Goal: Communication & Community: Answer question/provide support

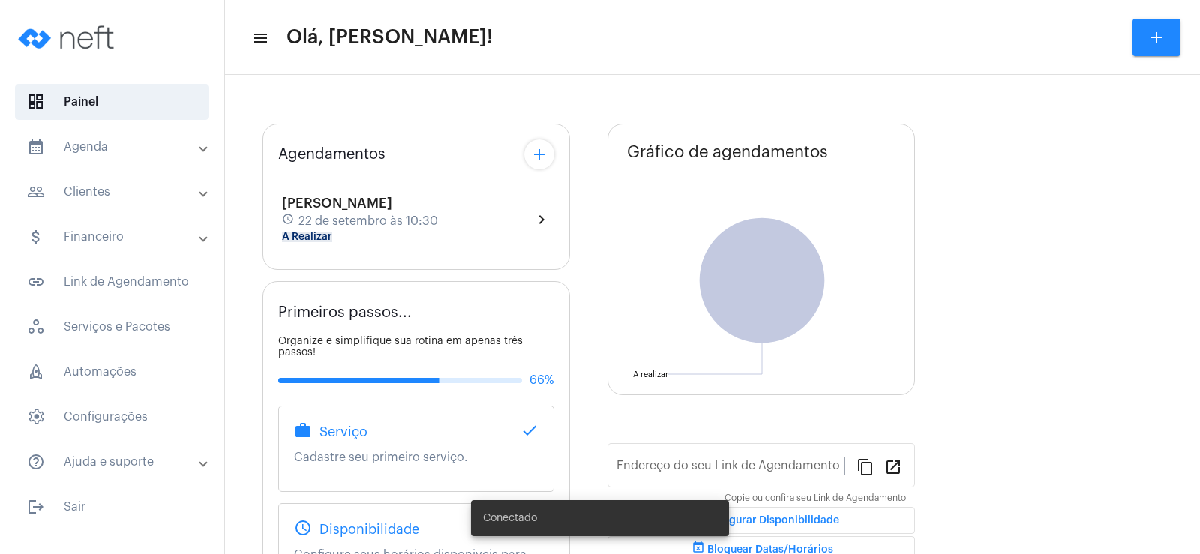
type input "[URL][DOMAIN_NAME]"
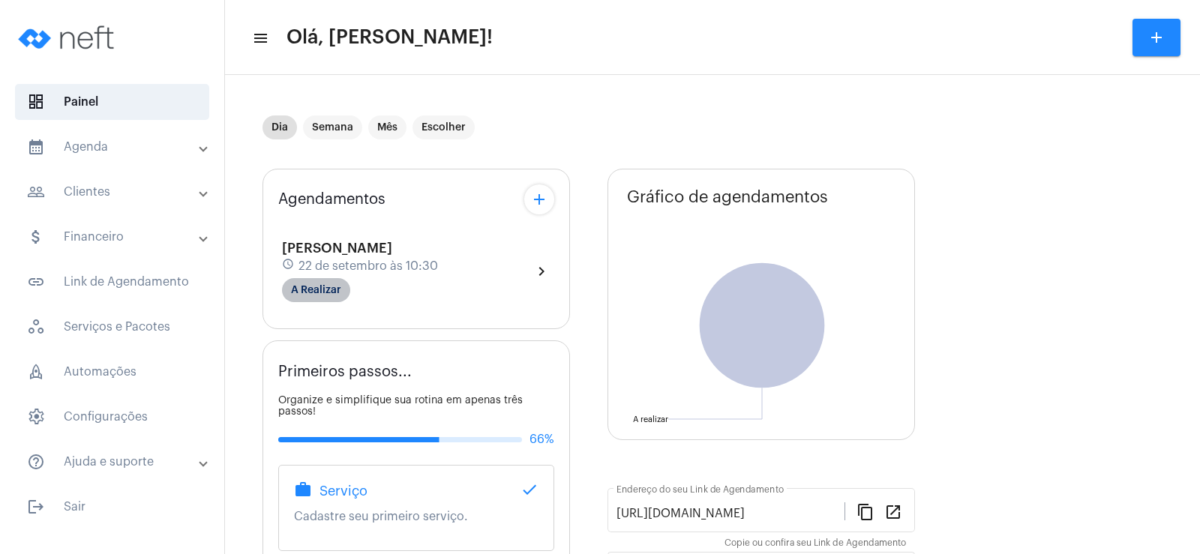
click at [326, 296] on mat-chip "A Realizar" at bounding box center [316, 290] width 68 height 24
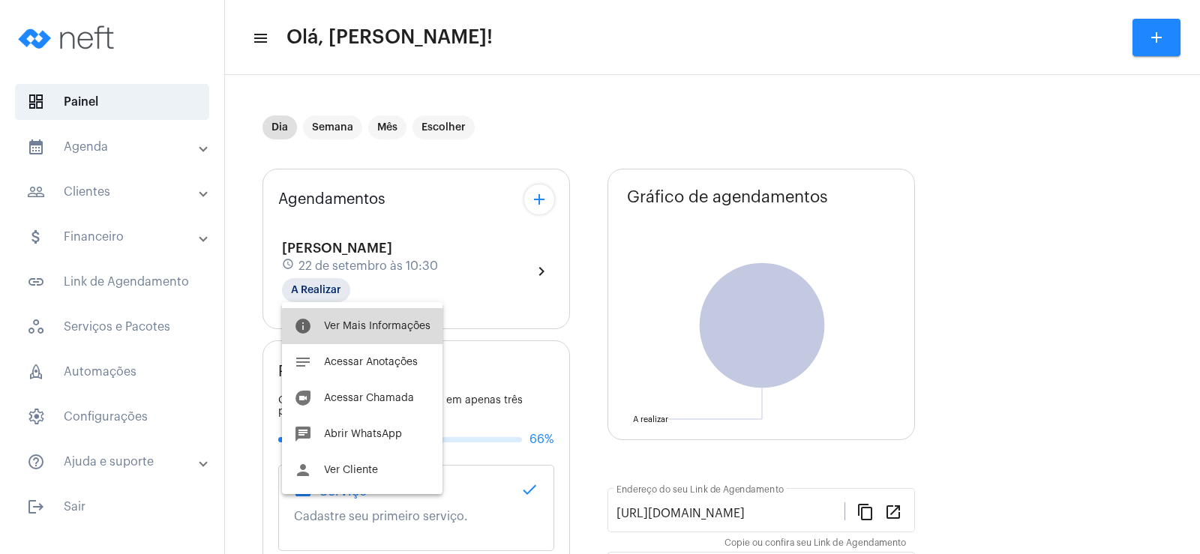
click at [377, 339] on button "info Ver Mais Informações" at bounding box center [362, 326] width 161 height 36
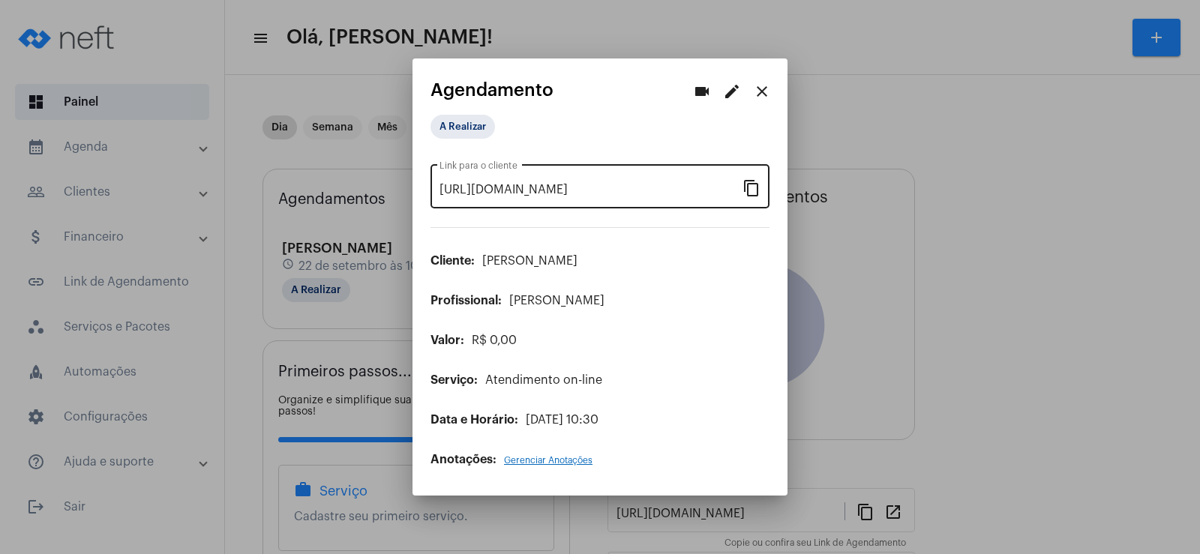
click at [758, 183] on mat-icon "content_copy" at bounding box center [752, 188] width 18 height 18
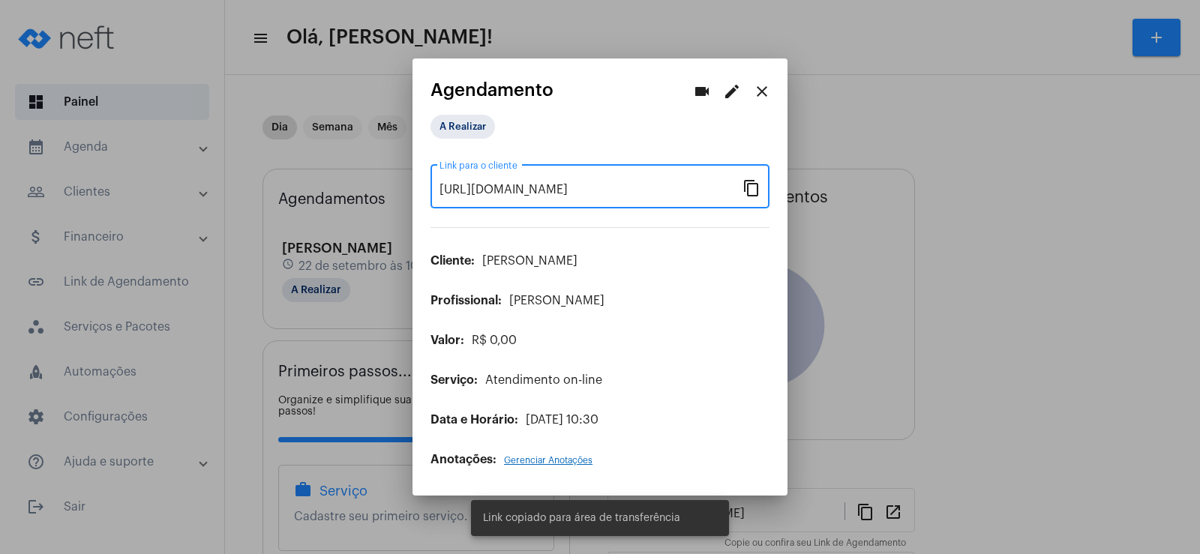
click at [698, 84] on mat-icon "videocam" at bounding box center [702, 92] width 18 height 18
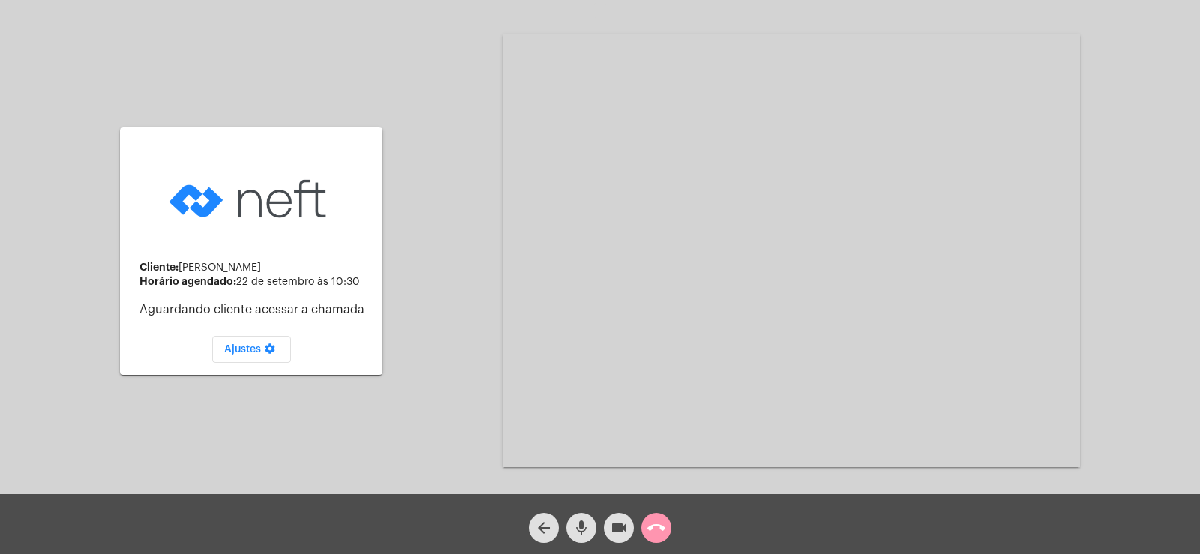
click at [579, 545] on div "arrow_back mic videocam call_end" at bounding box center [600, 524] width 1200 height 60
click at [579, 531] on mat-icon "mic" at bounding box center [581, 528] width 18 height 18
click at [609, 522] on button "videocam" at bounding box center [619, 528] width 30 height 30
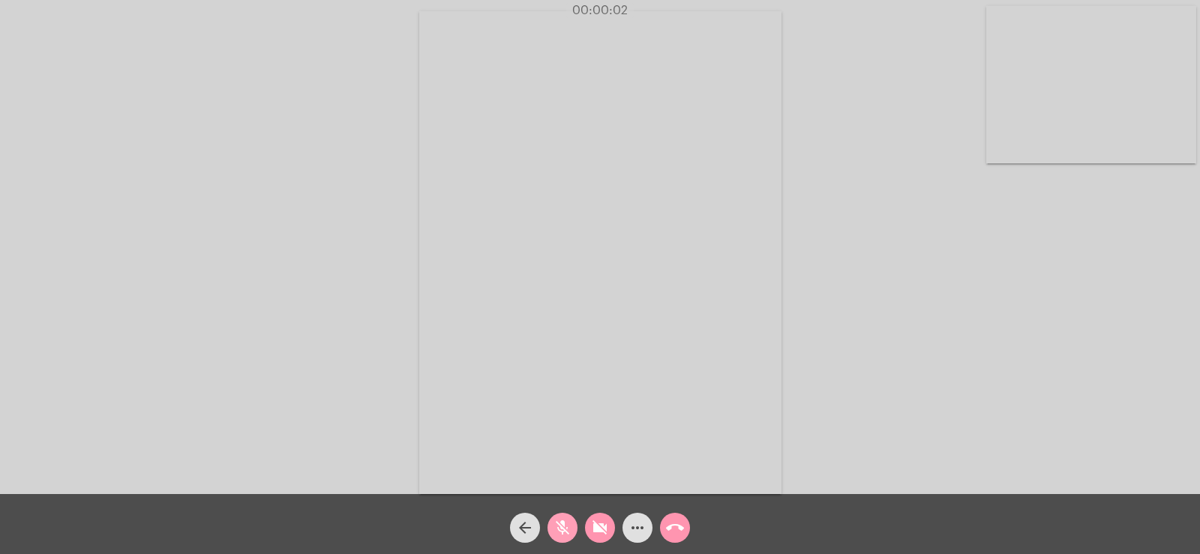
click at [562, 527] on mat-icon "mic_off" at bounding box center [563, 528] width 18 height 18
click at [616, 533] on div "videocam_off" at bounding box center [600, 525] width 38 height 38
click at [643, 530] on mat-icon "more_horiz" at bounding box center [638, 528] width 18 height 18
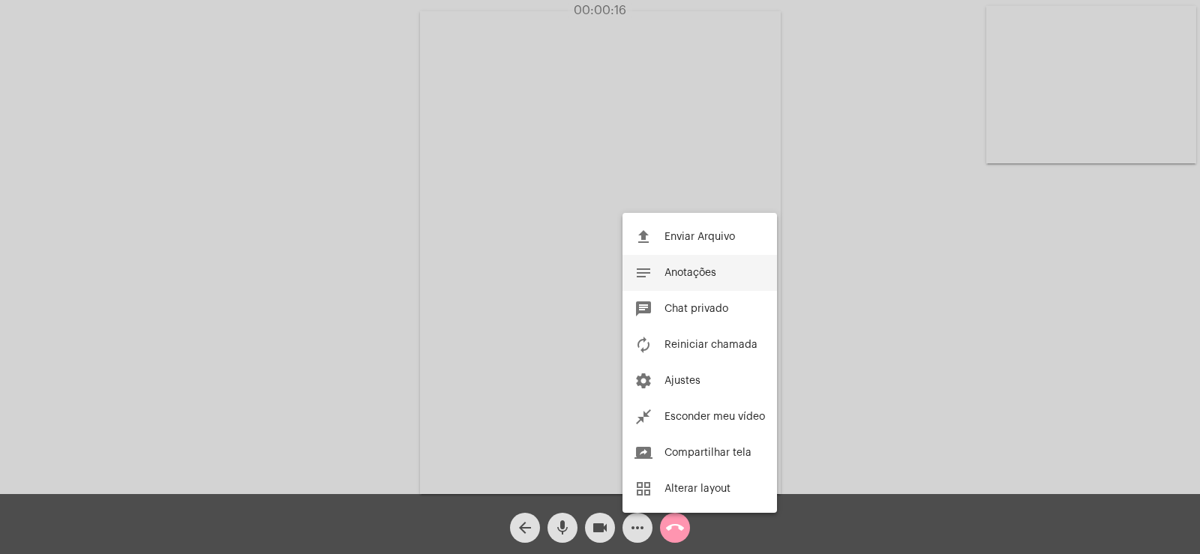
click at [678, 276] on span "Anotações" at bounding box center [691, 273] width 52 height 11
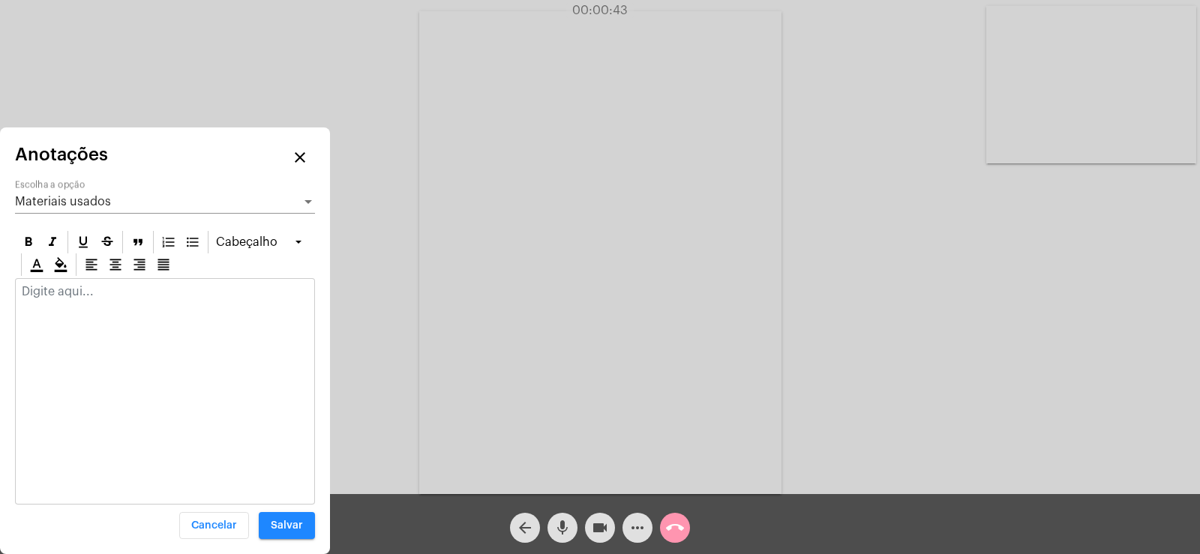
click at [61, 299] on div at bounding box center [165, 295] width 299 height 33
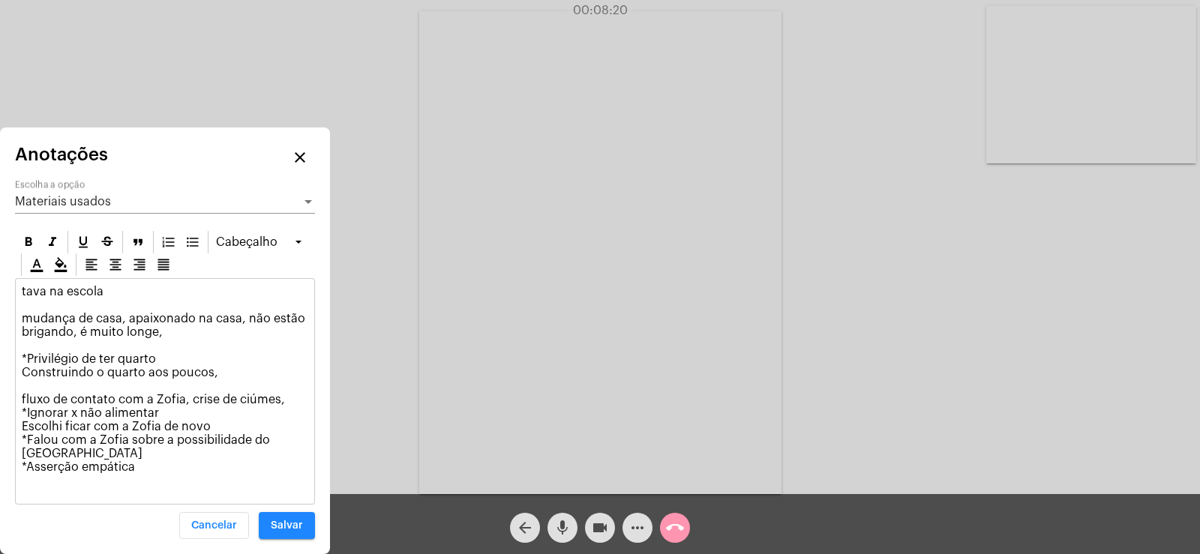
click at [221, 374] on p "tava na escola mudança de casa, apaixonado na casa, não estão brigando, é muito…" at bounding box center [165, 379] width 287 height 189
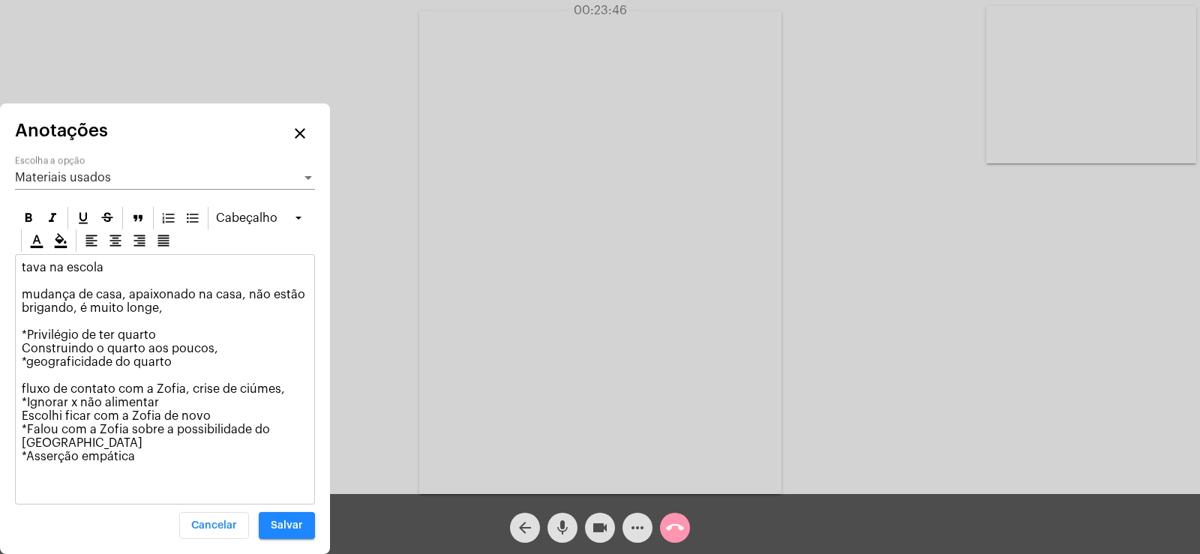
click at [66, 185] on div "Materiais usados" at bounding box center [158, 178] width 287 height 14
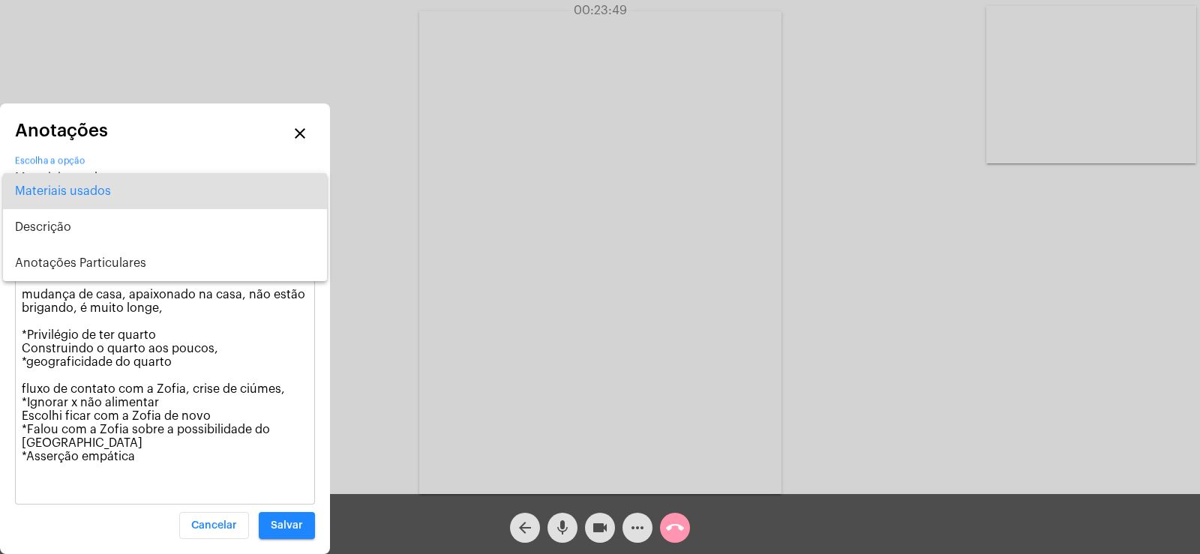
click at [140, 480] on div at bounding box center [600, 277] width 1200 height 554
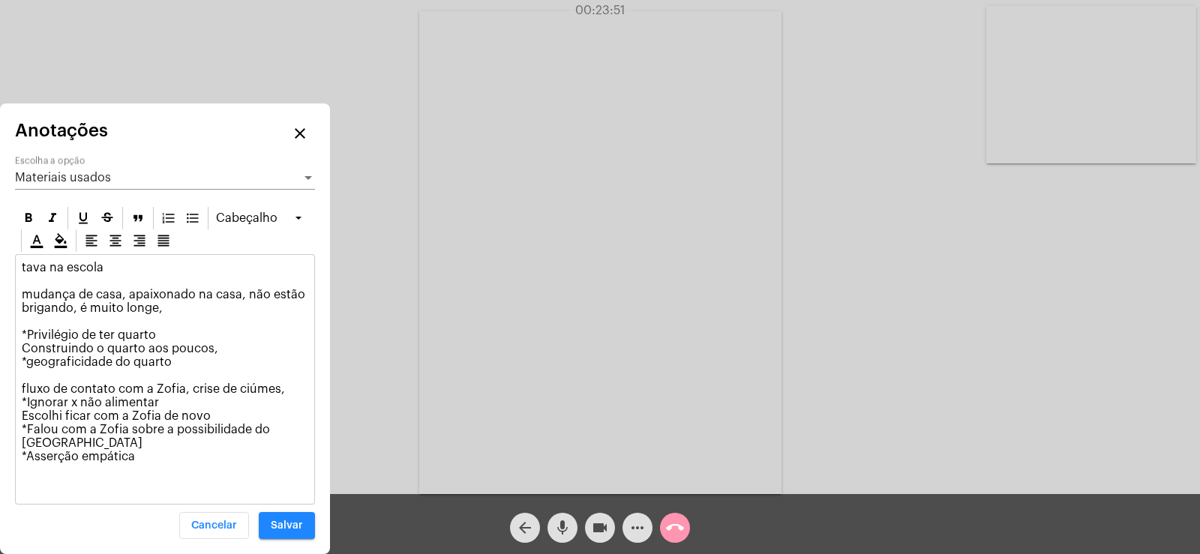
drag, startPoint x: 141, startPoint y: 468, endPoint x: 0, endPoint y: 235, distance: 272.7
click at [0, 235] on div "Anotações close Materiais usados Escolha a opção Cabeçalho tava na escola mudan…" at bounding box center [165, 329] width 330 height 451
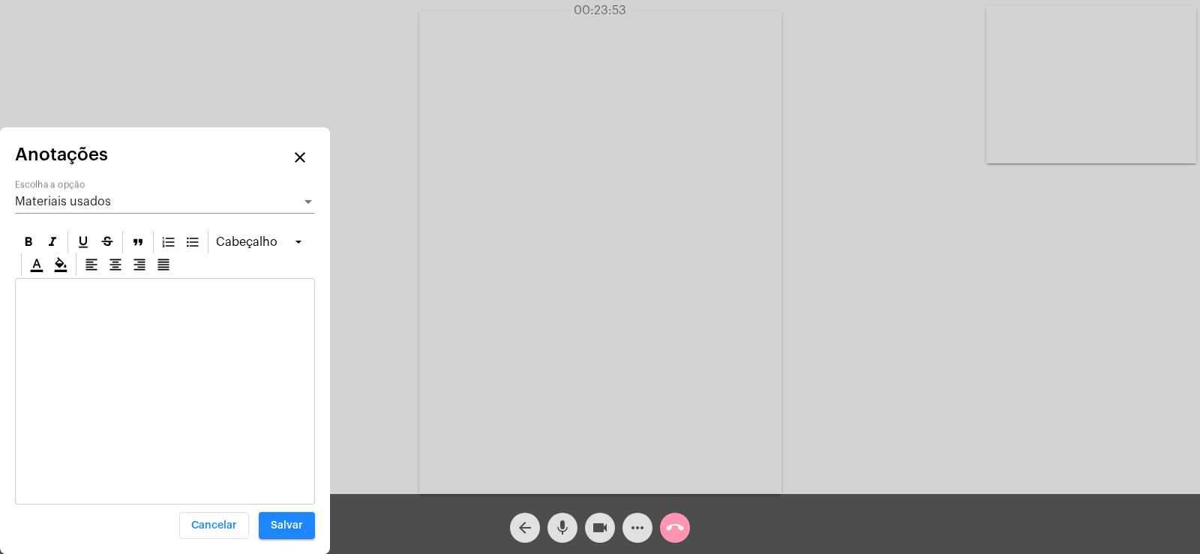
click at [96, 197] on span "Materiais usados" at bounding box center [63, 202] width 96 height 12
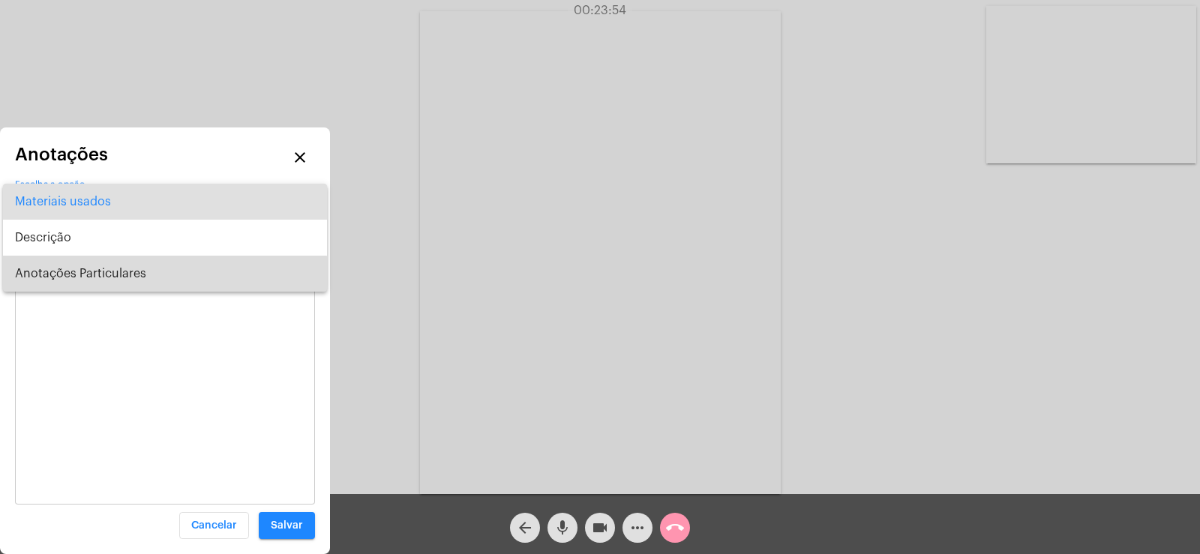
click at [98, 283] on span "Anotações Particulares" at bounding box center [165, 274] width 300 height 36
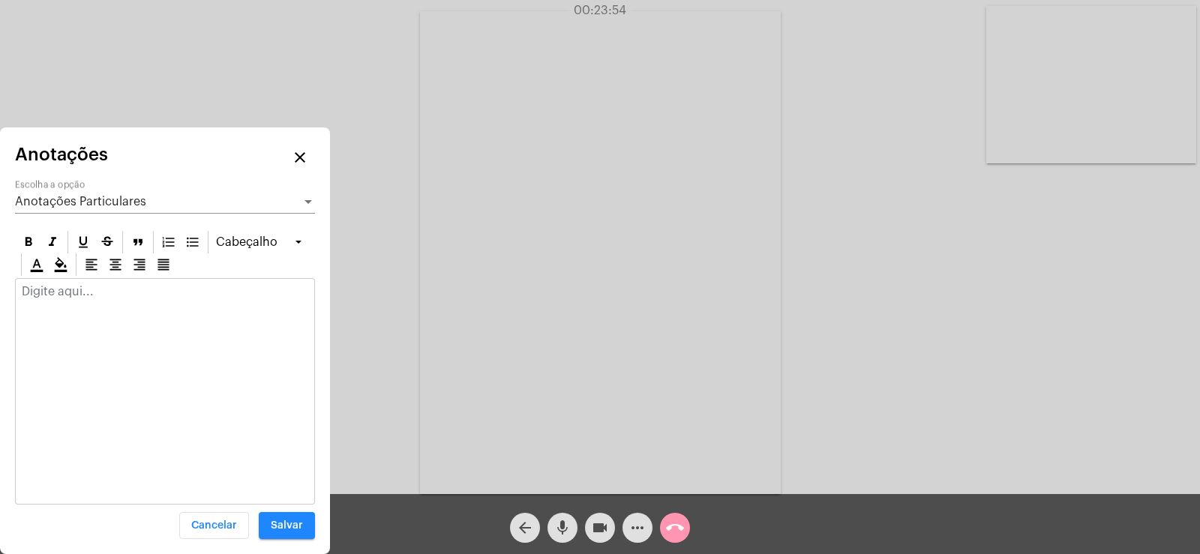
click at [92, 302] on div at bounding box center [165, 295] width 299 height 33
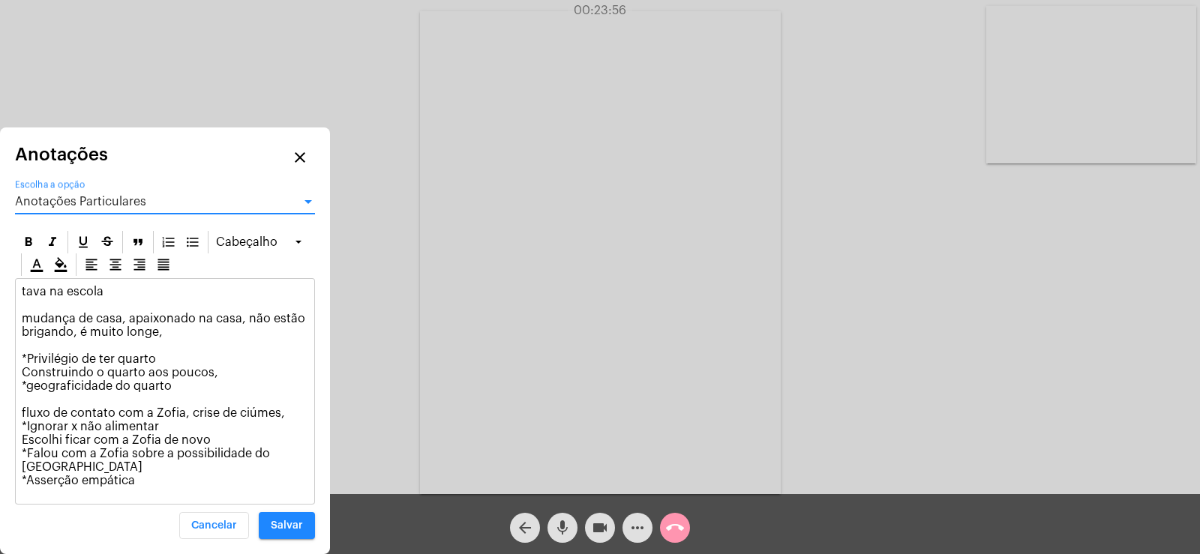
click at [72, 197] on span "Anotações Particulares" at bounding box center [80, 202] width 131 height 12
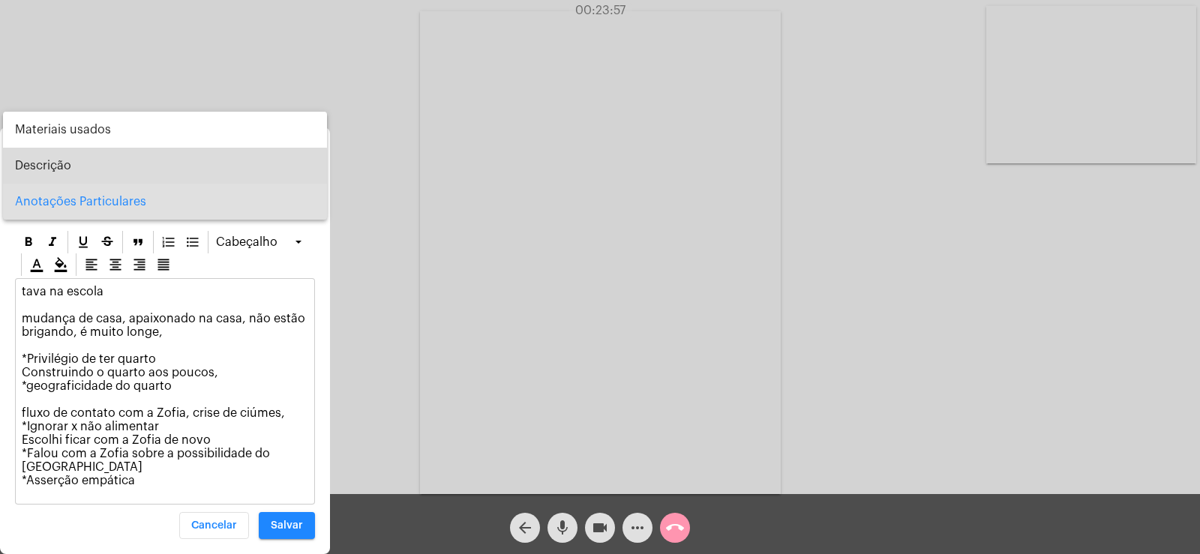
click at [65, 168] on span "Descrição" at bounding box center [165, 166] width 300 height 36
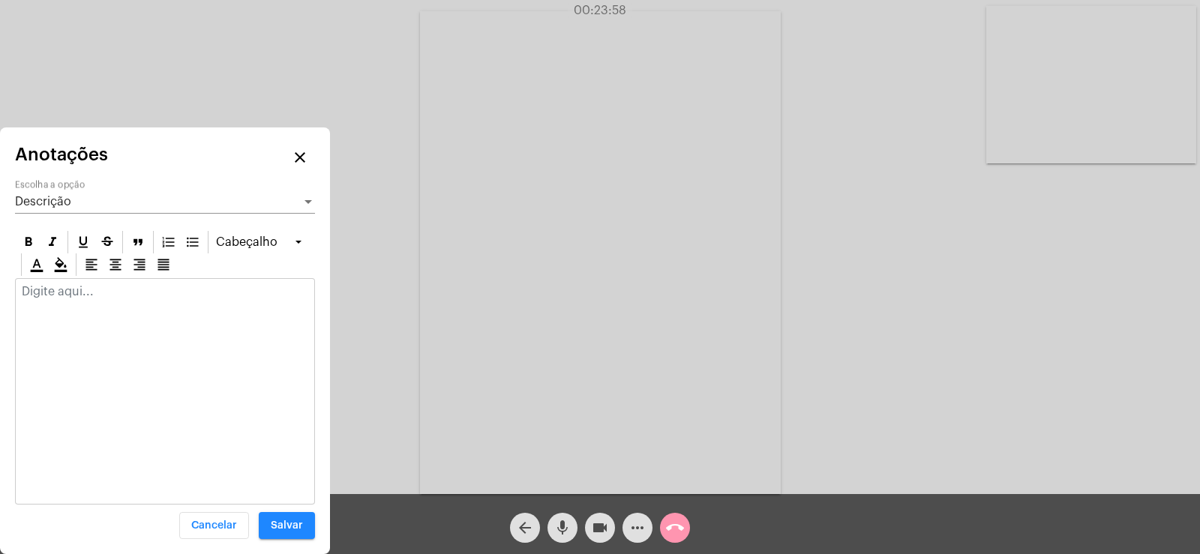
click at [53, 289] on p at bounding box center [165, 292] width 287 height 14
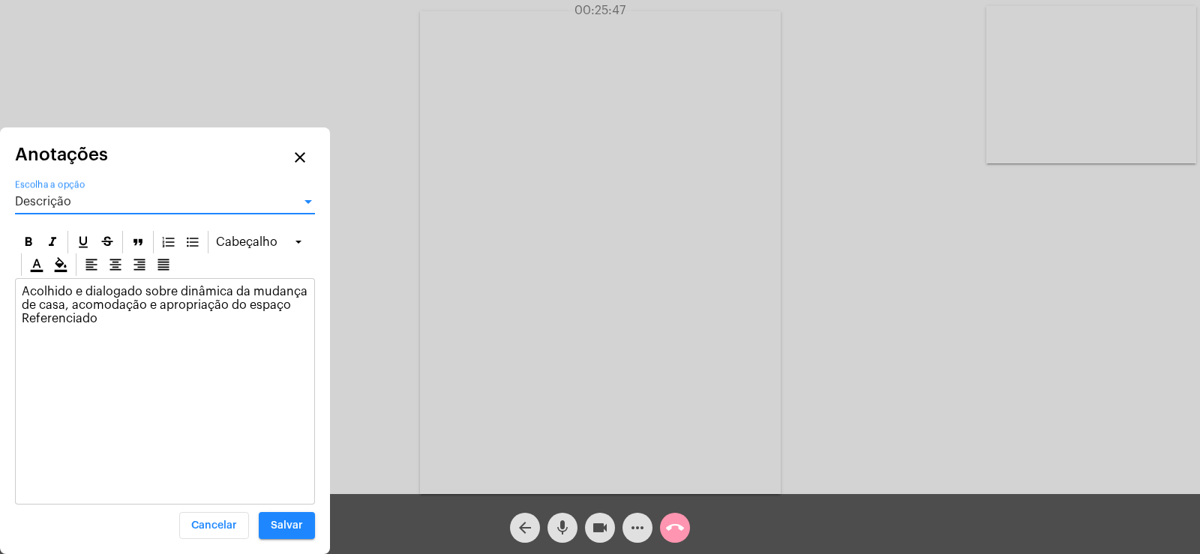
click at [92, 202] on div "Descrição" at bounding box center [158, 202] width 287 height 14
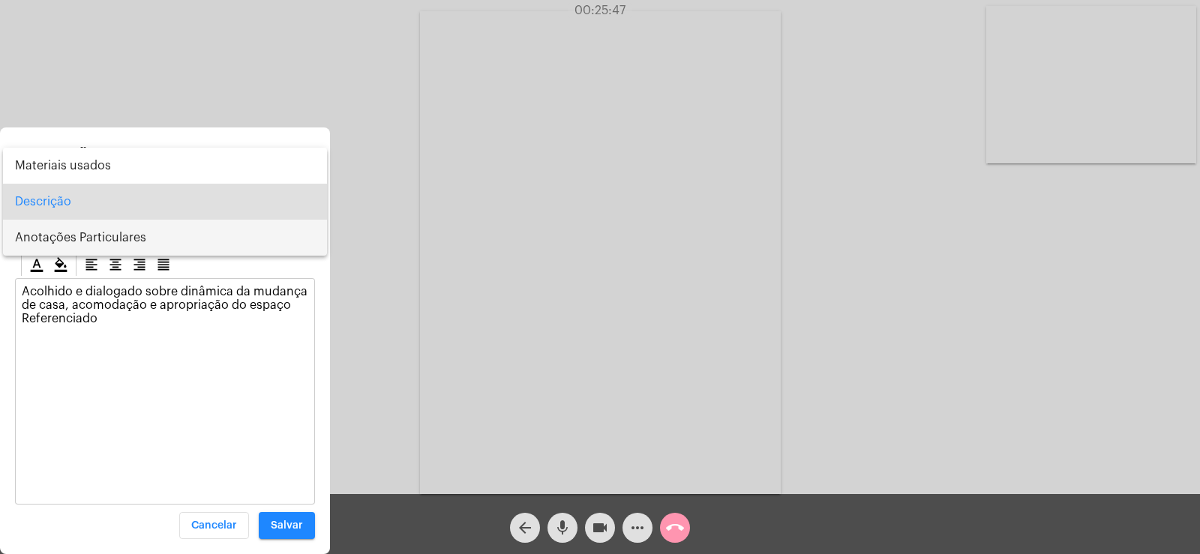
click at [101, 233] on span "Anotações Particulares" at bounding box center [165, 238] width 300 height 36
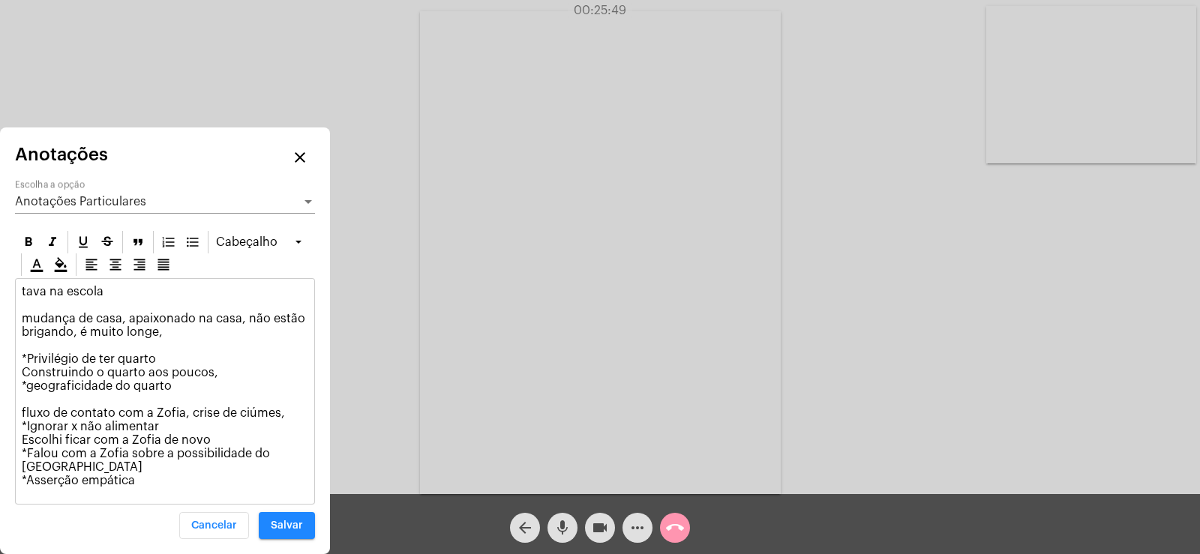
click at [155, 467] on p "tava na escola mudança de casa, apaixonado na casa, não estão brigando, é muito…" at bounding box center [165, 386] width 287 height 203
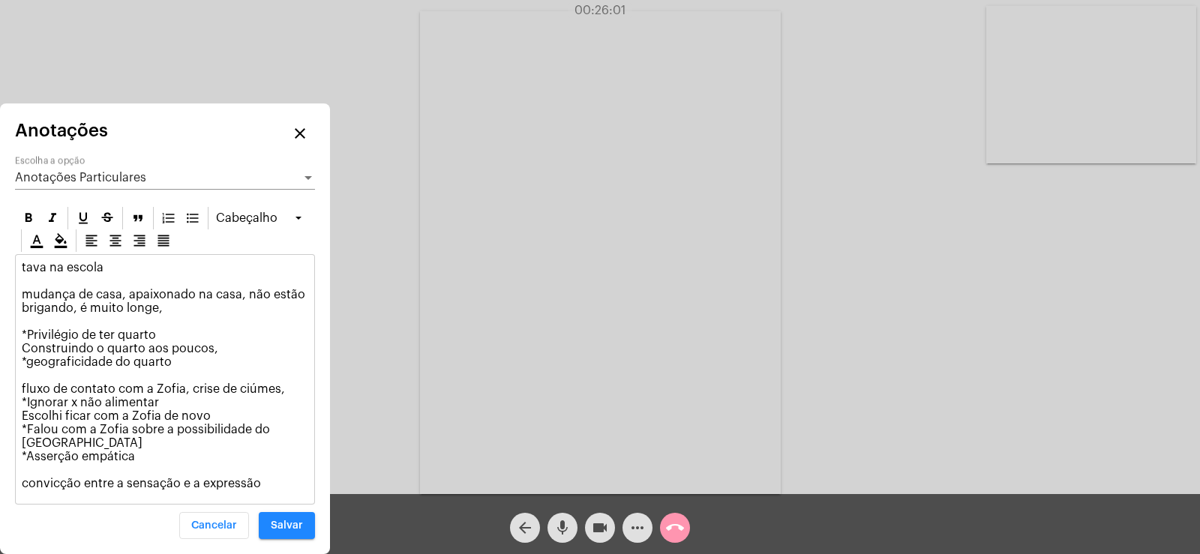
click at [97, 184] on span "Anotações Particulares" at bounding box center [80, 178] width 131 height 12
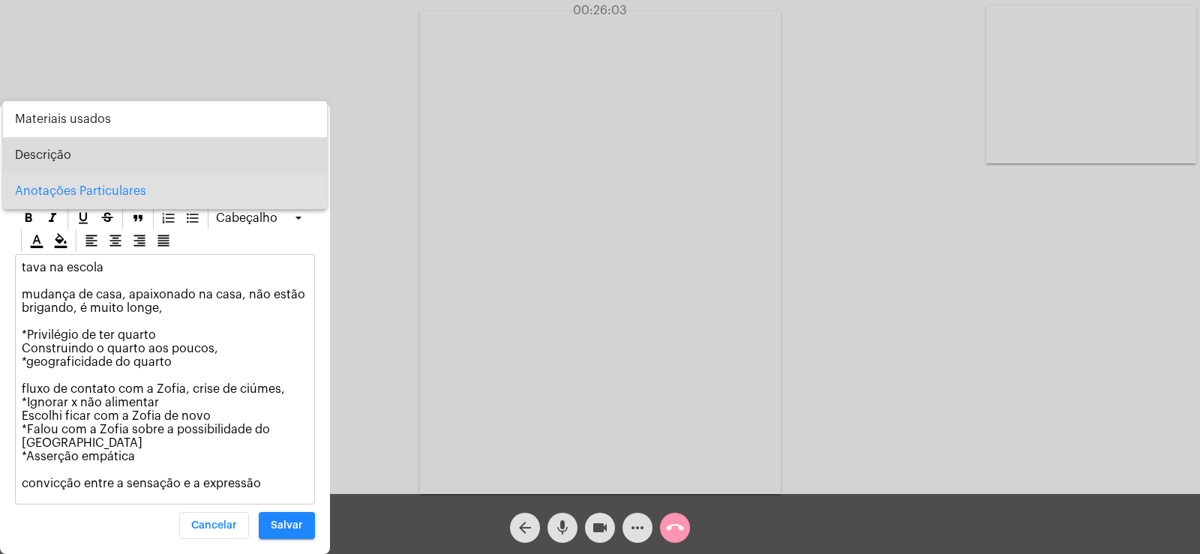
click at [68, 152] on span "Descrição" at bounding box center [165, 155] width 300 height 36
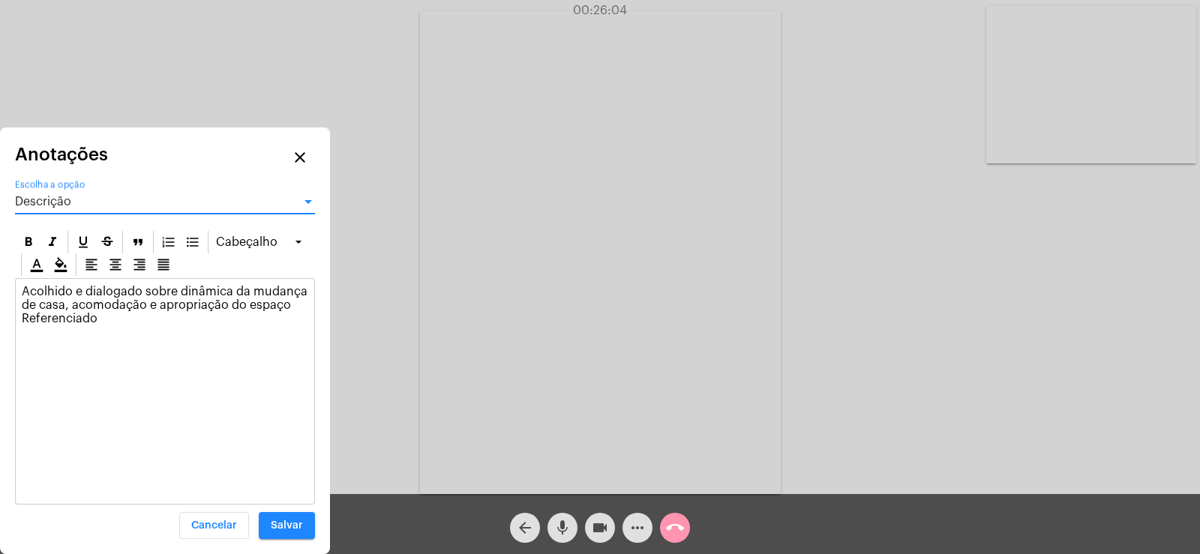
click at [137, 308] on p "Acolhido e dialogado sobre dinâmica da mudança de casa, acomodação e apropriaçã…" at bounding box center [165, 305] width 287 height 41
click at [113, 324] on p "Acolhido e dialogado sobre dinâmica da mudança de casa, acomodação e apropriaçã…" at bounding box center [165, 305] width 287 height 41
click at [63, 197] on span "Descrição" at bounding box center [43, 202] width 56 height 12
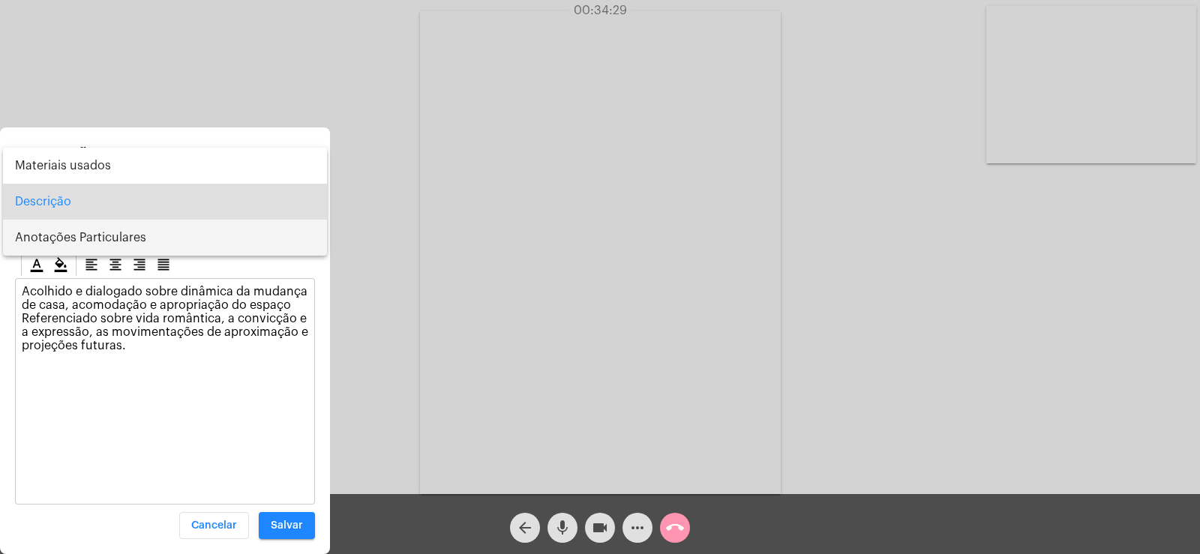
click at [62, 230] on span "Anotações Particulares" at bounding box center [165, 238] width 300 height 36
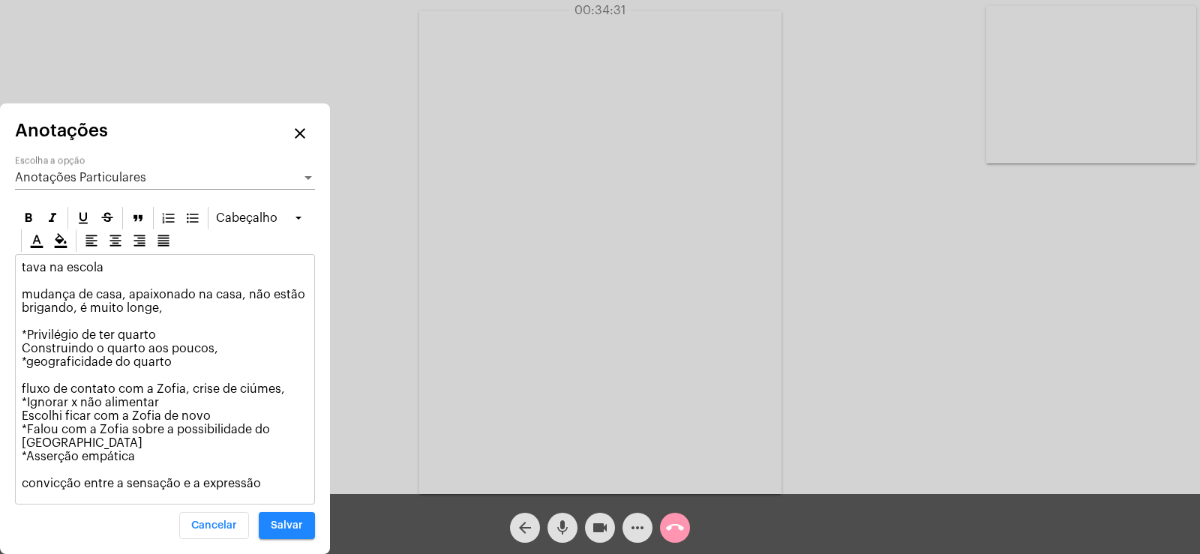
click at [269, 488] on p "tava na escola mudança de casa, apaixonado na casa, não estão brigando, é muito…" at bounding box center [165, 376] width 287 height 230
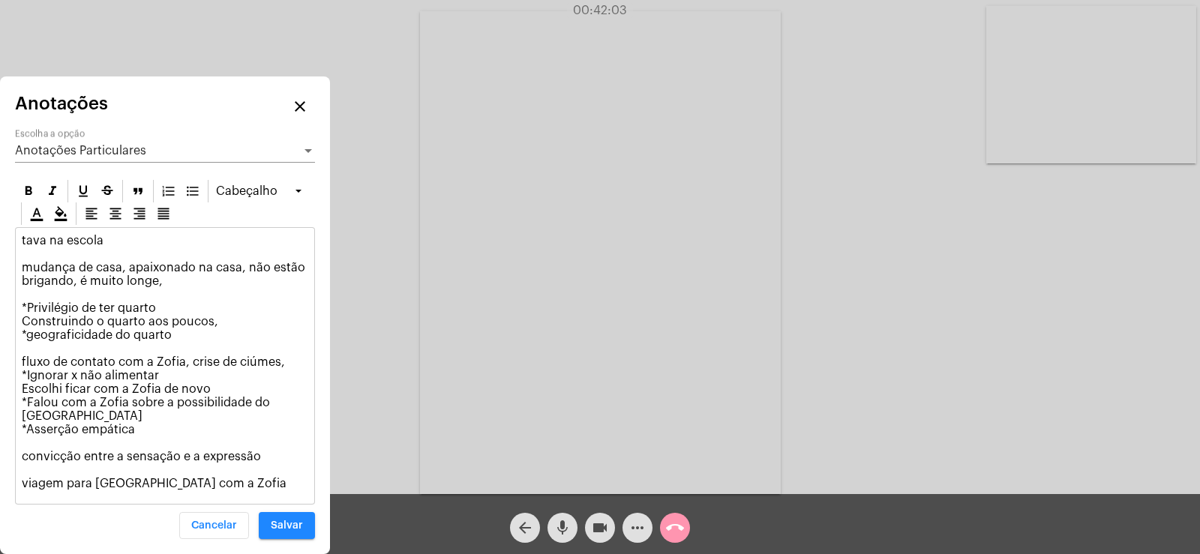
click at [285, 537] on button "Salvar" at bounding box center [287, 525] width 56 height 27
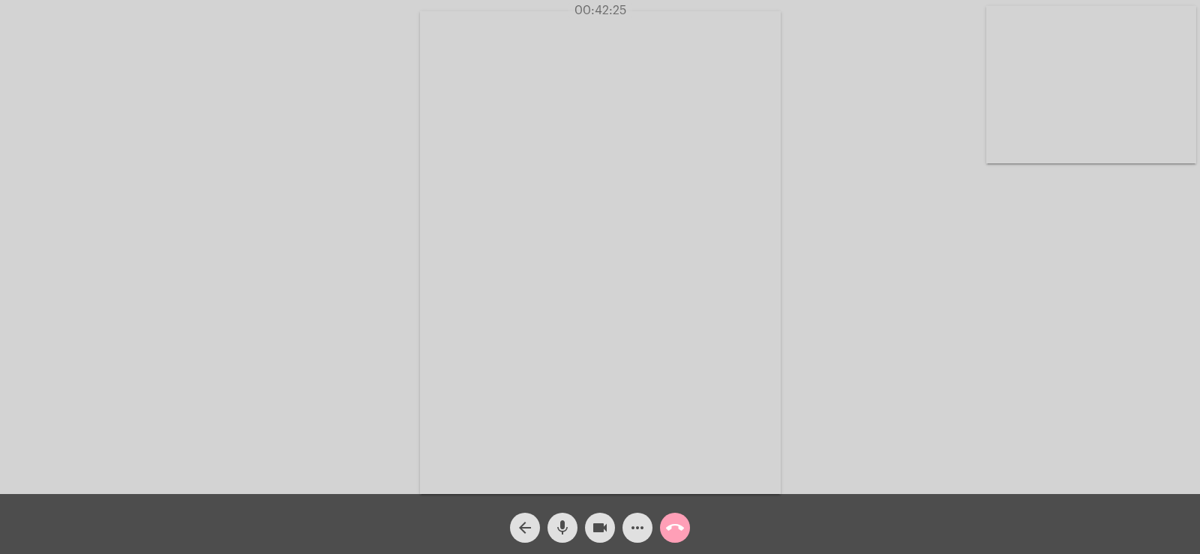
click at [685, 530] on button "call_end" at bounding box center [675, 528] width 30 height 30
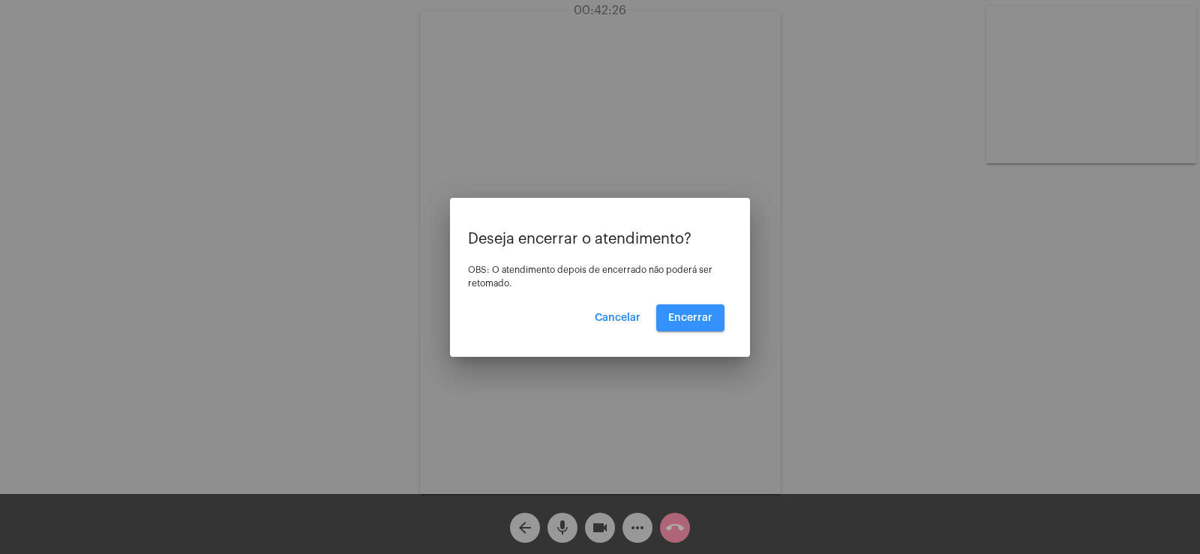
click at [694, 308] on button "Encerrar" at bounding box center [691, 318] width 68 height 27
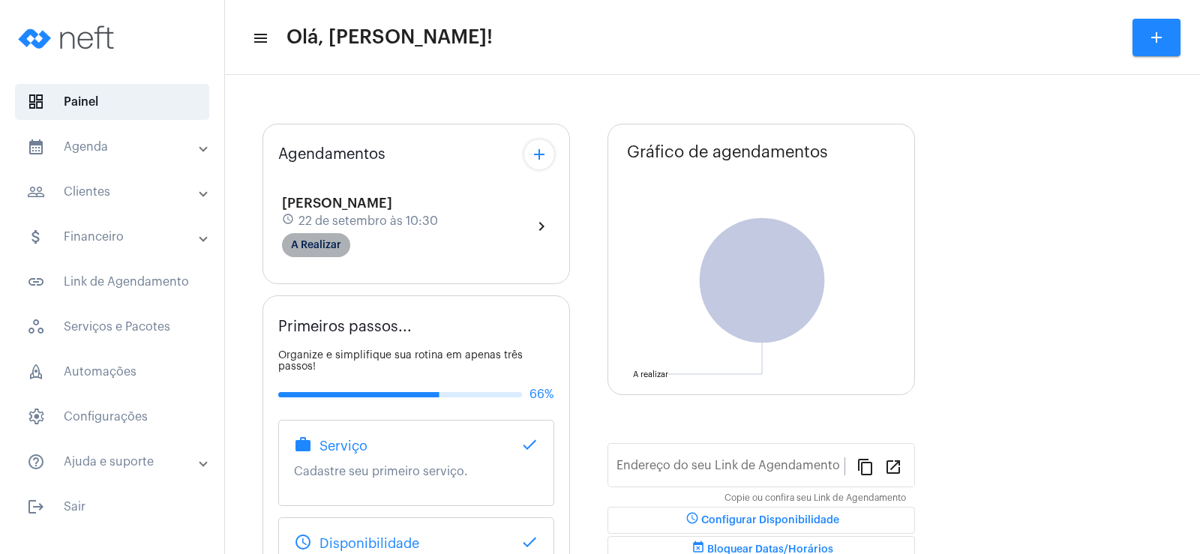
click at [305, 239] on mat-chip "A Realizar" at bounding box center [316, 245] width 68 height 24
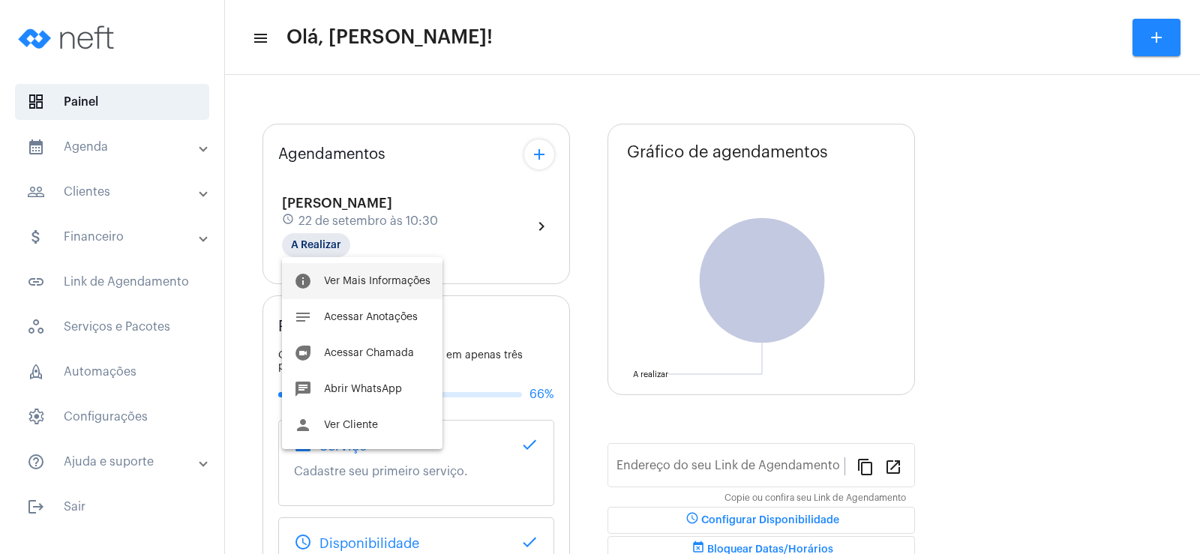
click at [382, 281] on span "Ver Mais Informações" at bounding box center [377, 281] width 107 height 11
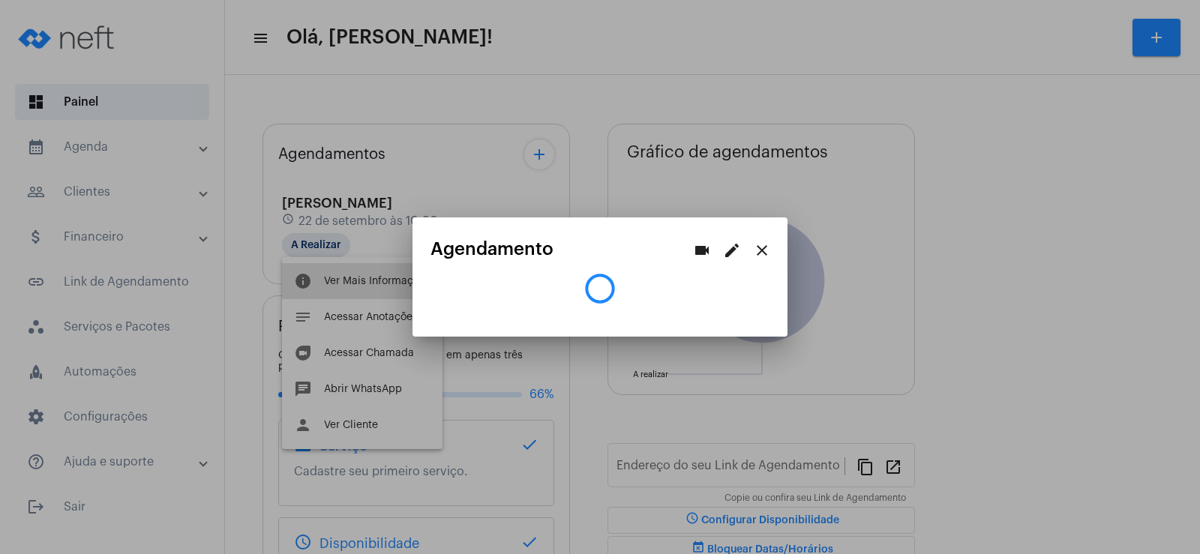
type input "[URL][DOMAIN_NAME]"
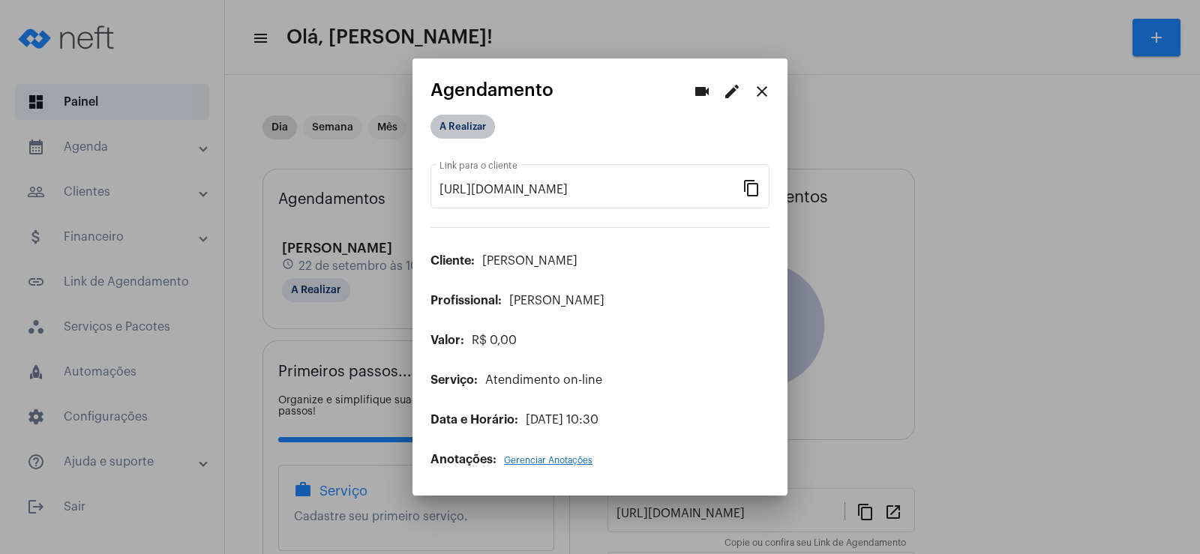
click at [485, 132] on mat-chip "A Realizar" at bounding box center [463, 127] width 65 height 24
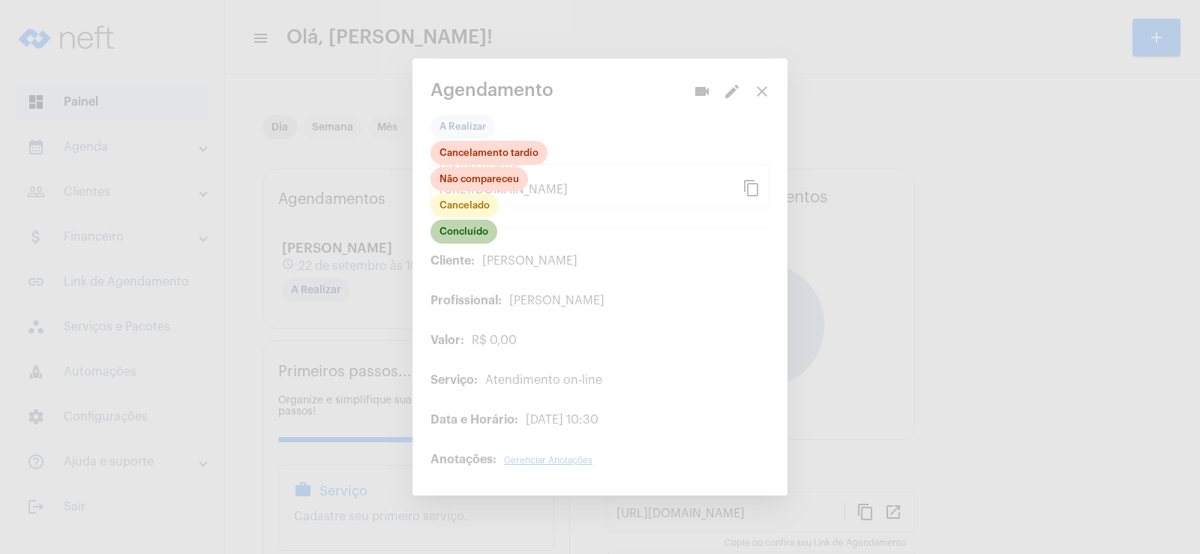
click at [476, 234] on mat-chip "Concluído" at bounding box center [464, 232] width 67 height 24
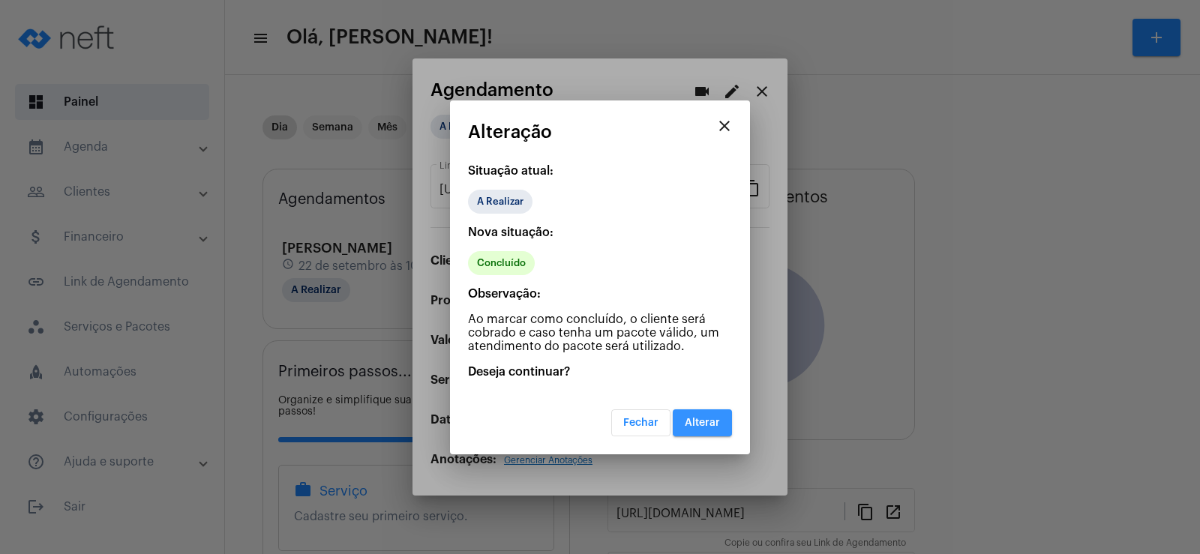
click at [720, 422] on button "Alterar" at bounding box center [702, 423] width 59 height 27
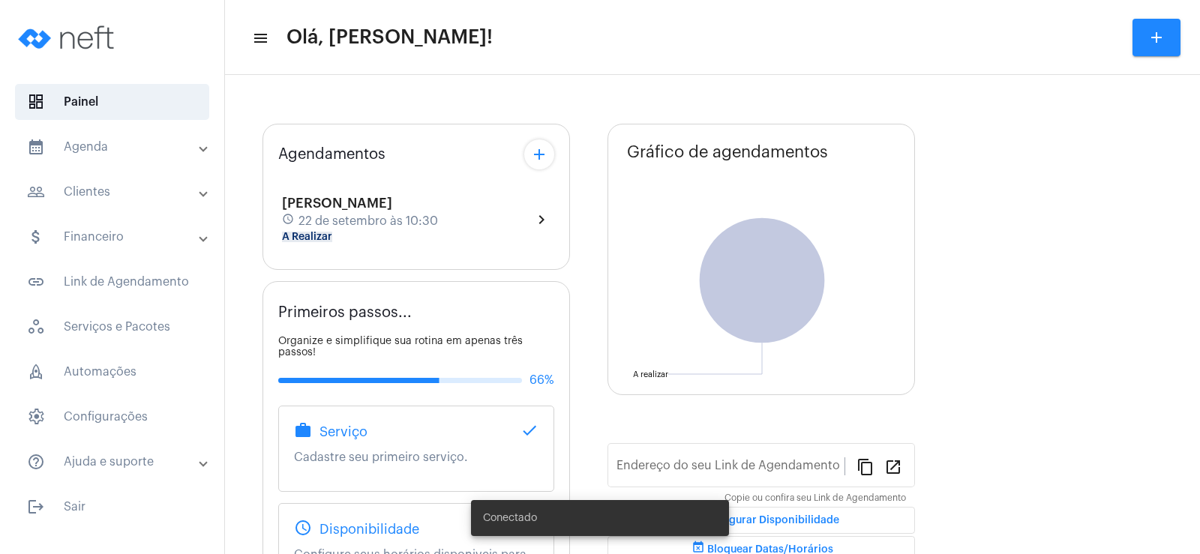
click at [136, 206] on mat-expansion-panel-header "people_outline Clientes" at bounding box center [116, 192] width 215 height 36
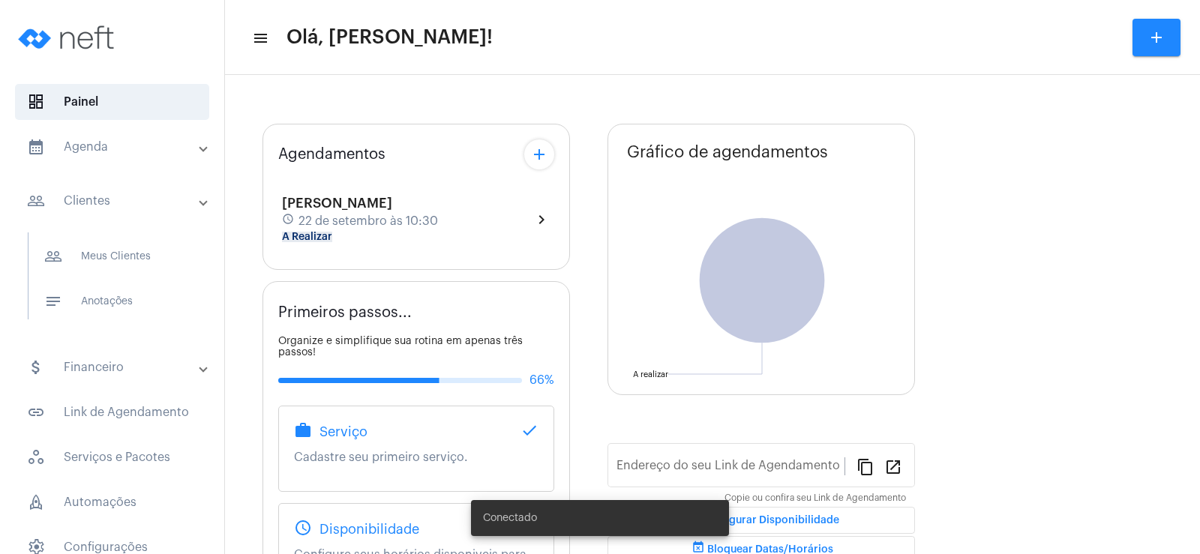
type input "[URL][DOMAIN_NAME]"
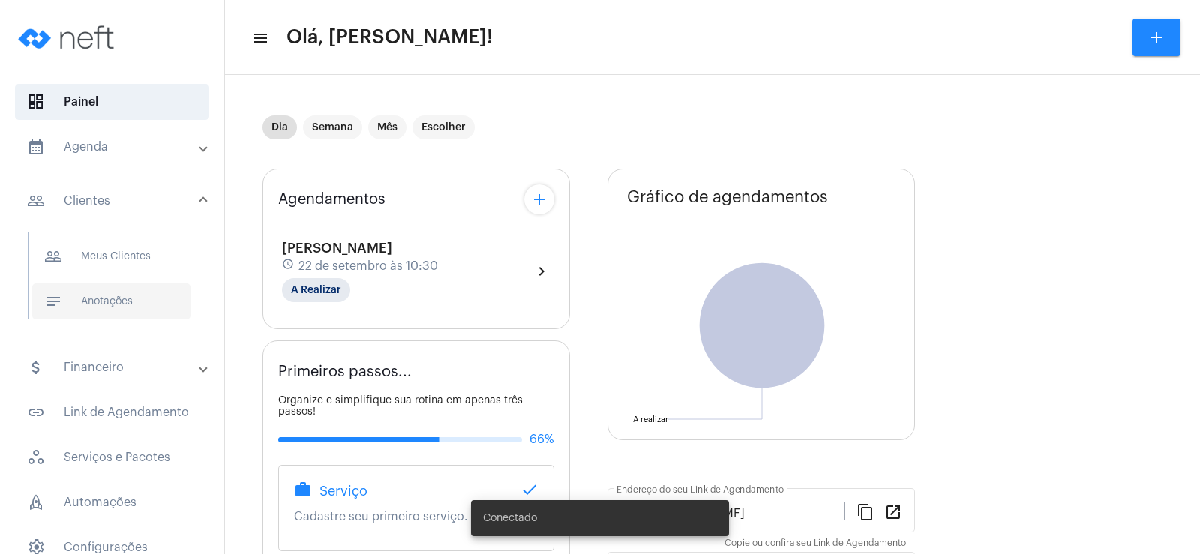
click at [157, 301] on span "notes Anotações" at bounding box center [111, 302] width 158 height 36
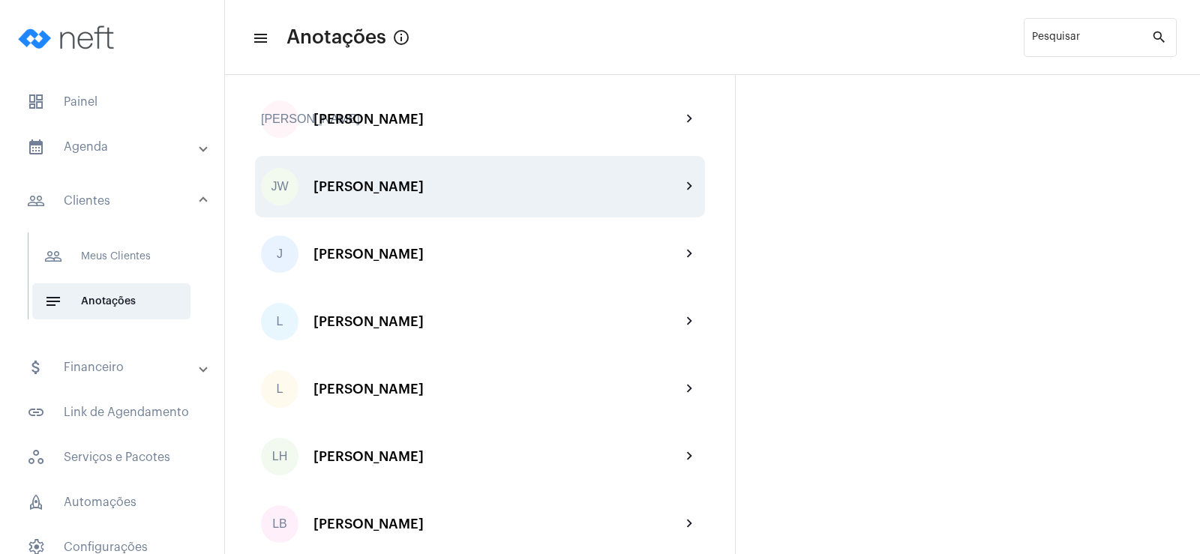
scroll to position [1651, 0]
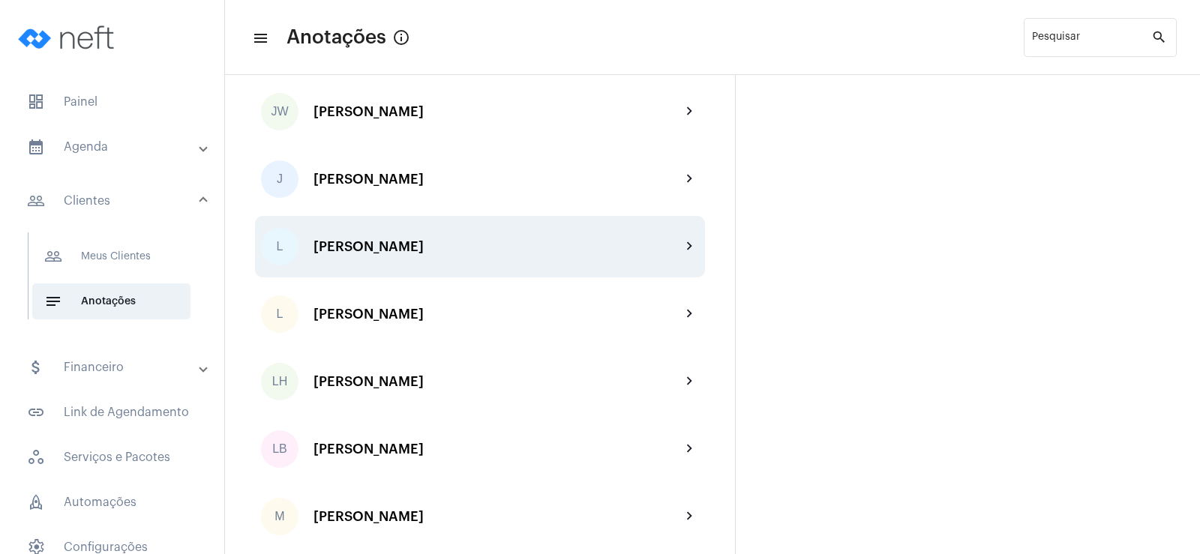
click at [362, 239] on div "L Leonardo chevron_right" at bounding box center [480, 247] width 450 height 62
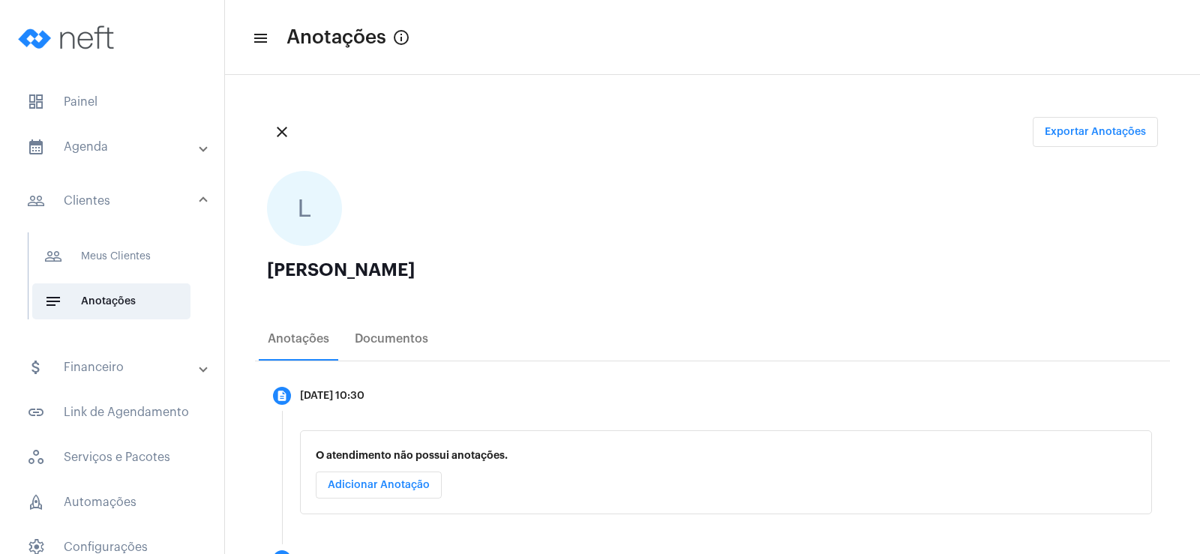
scroll to position [150, 0]
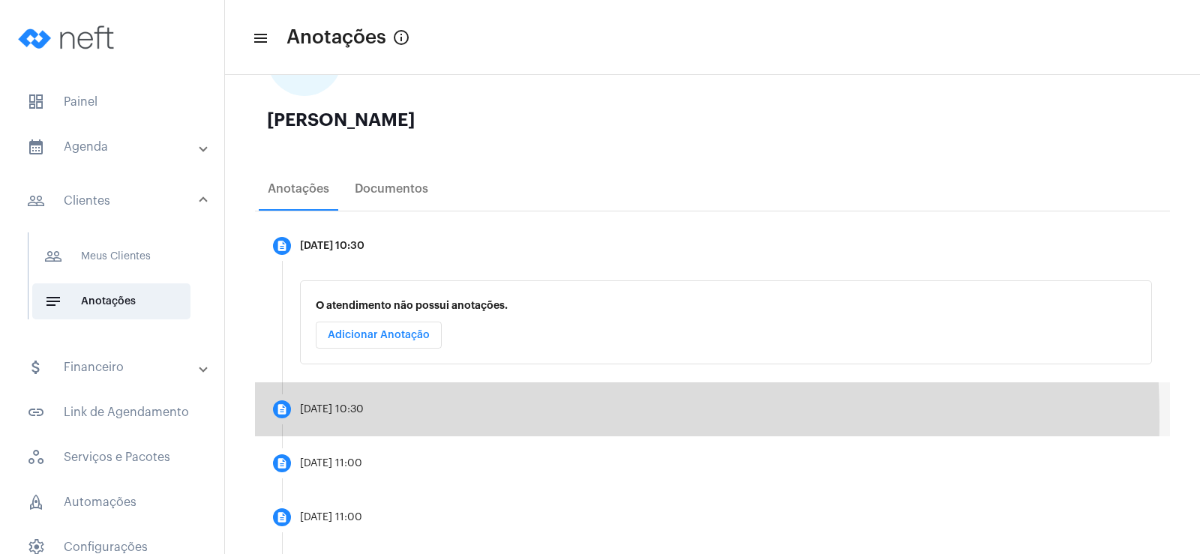
click at [323, 421] on mat-step-header "description [DATE] 10:30" at bounding box center [712, 410] width 915 height 54
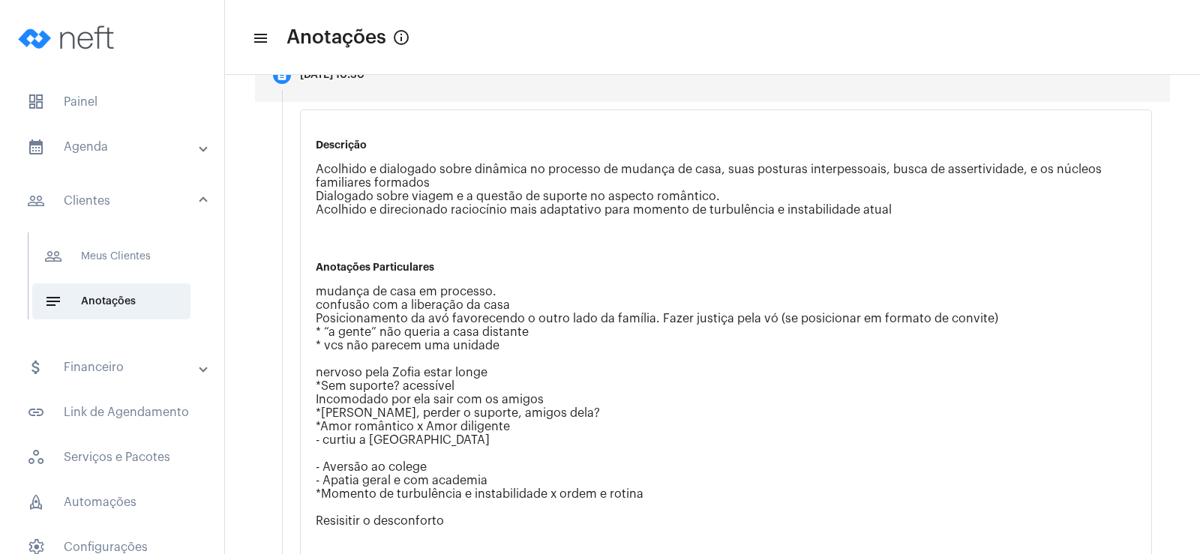
scroll to position [300, 0]
